Goal: Navigation & Orientation: Find specific page/section

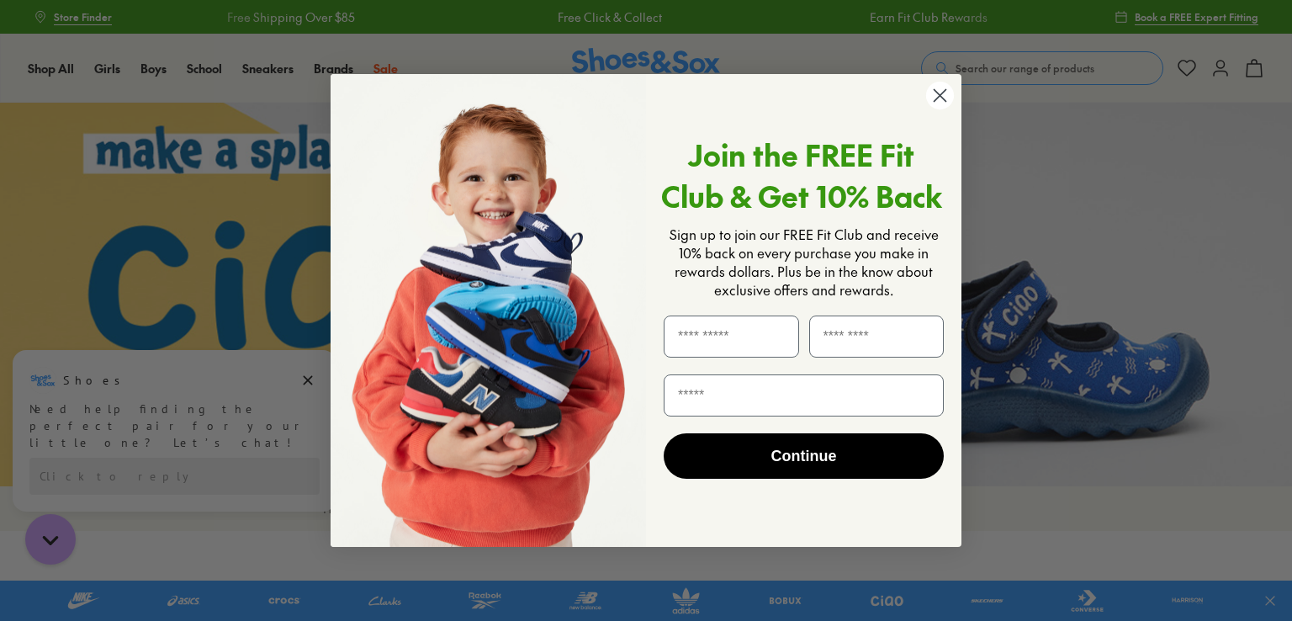
click at [943, 98] on icon "Close dialog" at bounding box center [940, 95] width 12 height 12
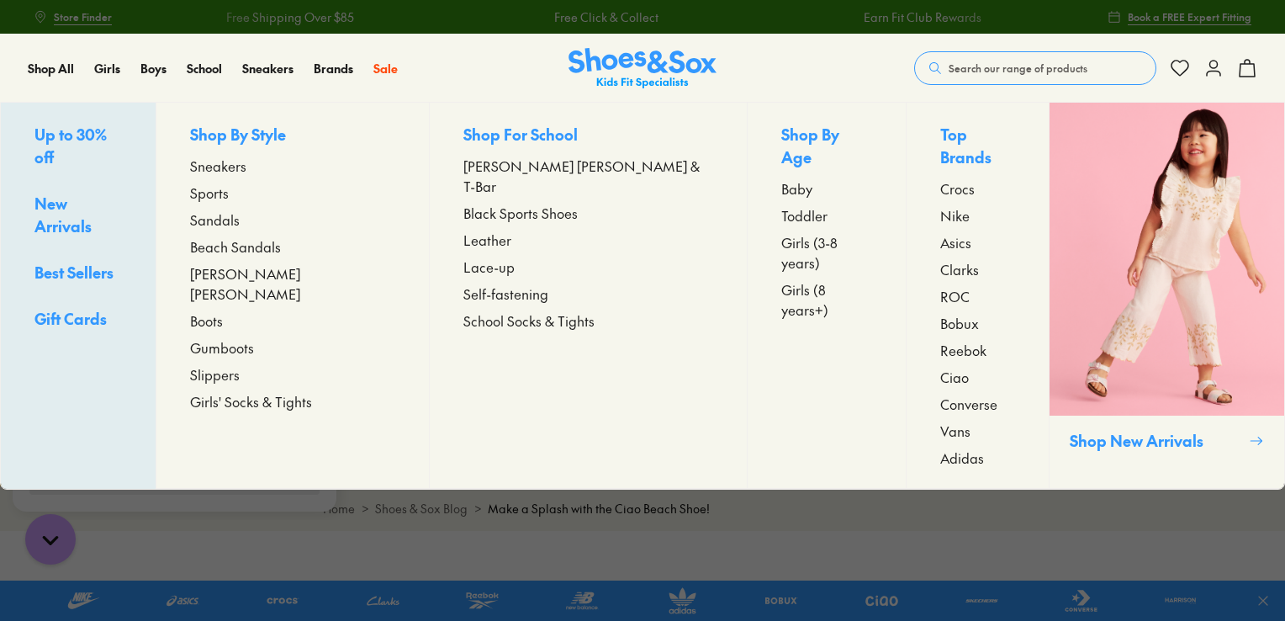
click at [246, 170] on span "Sneakers" at bounding box center [218, 166] width 56 height 20
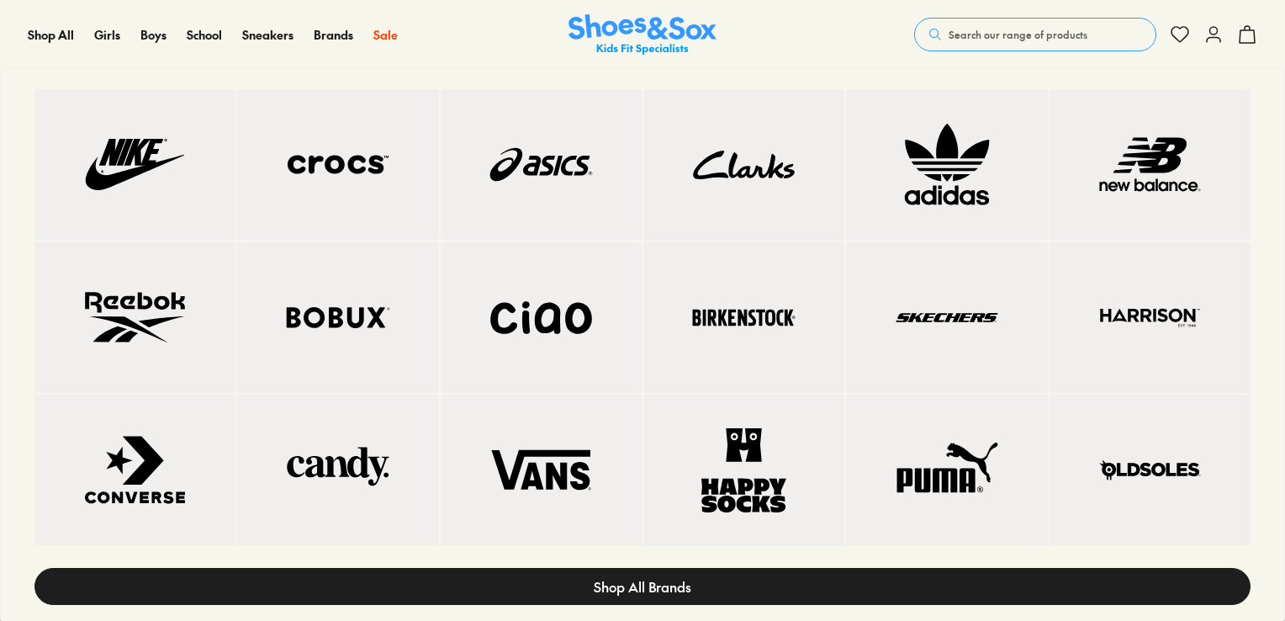
scroll to position [3364, 0]
click at [1056, 578] on link "Shop All Brands" at bounding box center [642, 586] width 1216 height 37
